Goal: Information Seeking & Learning: Understand process/instructions

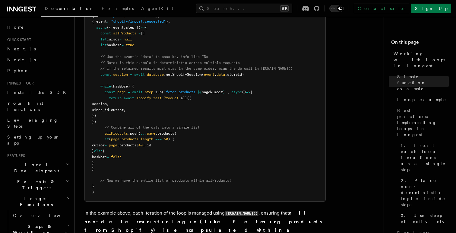
scroll to position [645, 0]
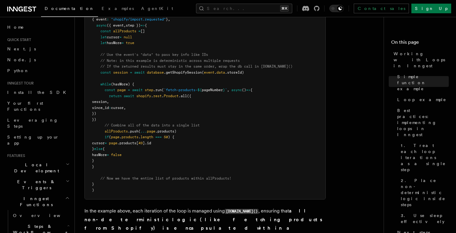
click at [125, 85] on span "(hasMore) {" at bounding box center [122, 84] width 23 height 4
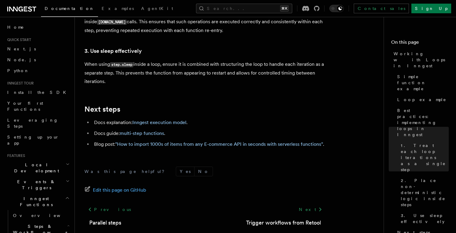
scroll to position [1094, 0]
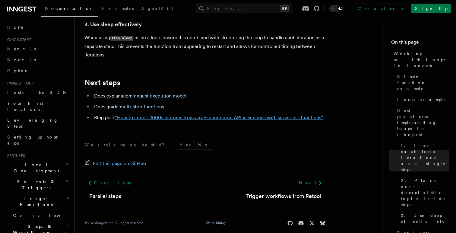
click at [159, 115] on link ""How to import 1000s of items from any E-commerce API in seconds with serverles…" at bounding box center [219, 118] width 208 height 6
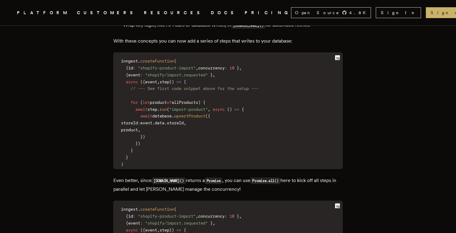
scroll to position [1287, 0]
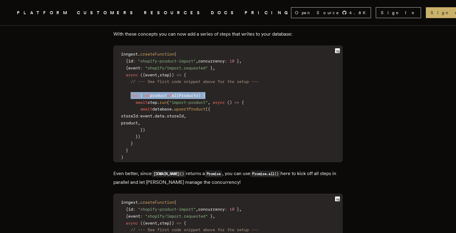
drag, startPoint x: 134, startPoint y: 79, endPoint x: 232, endPoint y: 78, distance: 97.5
click at [232, 78] on code "inngest . createFunction ( { id : "shopify-product-import" , concurrency : 10 }…" at bounding box center [228, 105] width 229 height 112
click at [198, 93] on span "allProducts" at bounding box center [185, 95] width 27 height 5
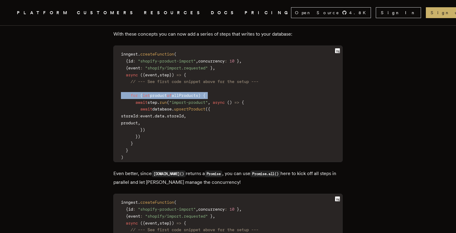
click at [198, 93] on span "allProducts" at bounding box center [185, 95] width 27 height 5
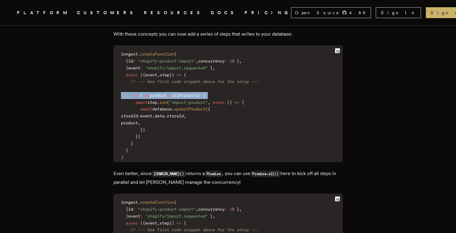
click at [198, 93] on span "allProducts" at bounding box center [185, 95] width 27 height 5
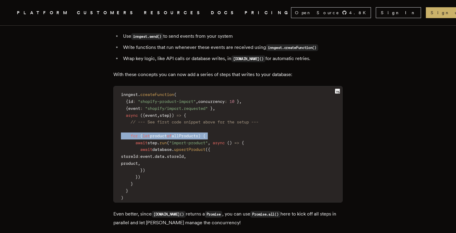
scroll to position [1258, 0]
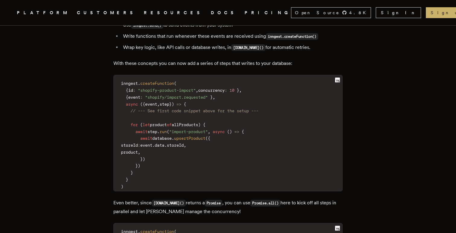
click at [146, 59] on p "With these concepts you can now add a series of steps that writes to your datab…" at bounding box center [227, 63] width 229 height 8
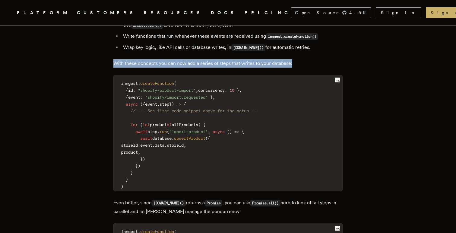
click at [146, 59] on p "With these concepts you can now add a series of steps that writes to your datab…" at bounding box center [227, 63] width 229 height 8
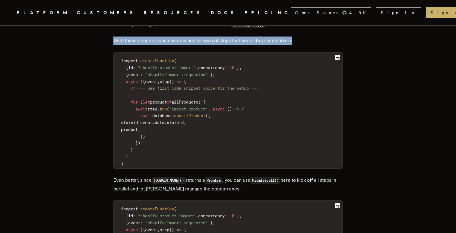
scroll to position [1284, 0]
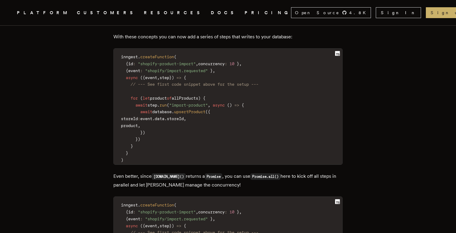
click at [166, 103] on span "run" at bounding box center [163, 105] width 7 height 5
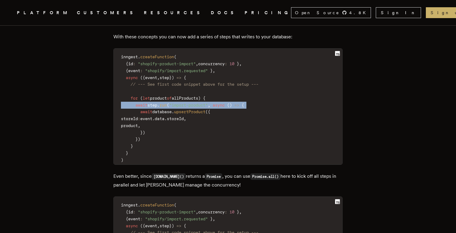
click at [166, 103] on span "run" at bounding box center [163, 105] width 7 height 5
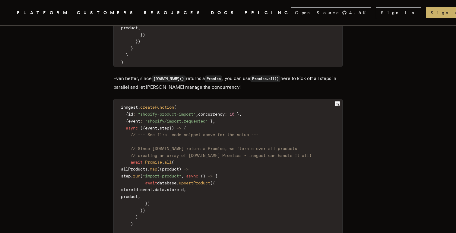
scroll to position [1402, 0]
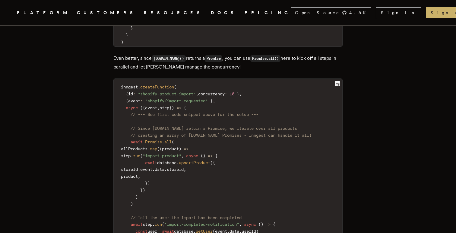
click at [164, 126] on span "// Since [DOMAIN_NAME] return a Promise, we iterate over all products" at bounding box center [214, 128] width 167 height 5
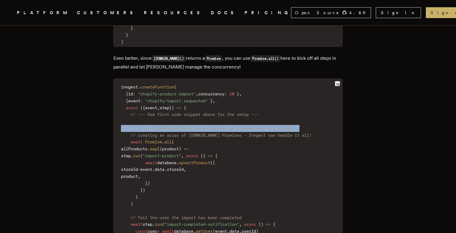
click at [164, 126] on span "// Since [DOMAIN_NAME] return a Promise, we iterate over all products" at bounding box center [214, 128] width 167 height 5
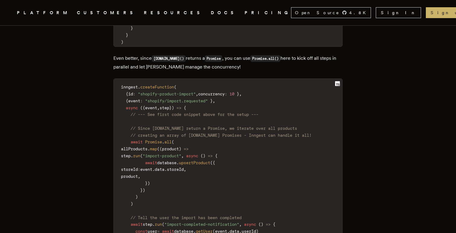
click at [123, 110] on code "inngest . createFunction ( { id : "shopify-product-import" , concurrency : 10 }…" at bounding box center [228, 172] width 229 height 181
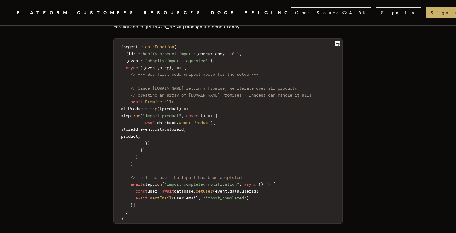
scroll to position [1443, 0]
click at [148, 106] on span "allProducts" at bounding box center [134, 108] width 27 height 5
click at [154, 120] on span "await" at bounding box center [151, 122] width 12 height 5
